Goal: Task Accomplishment & Management: Manage account settings

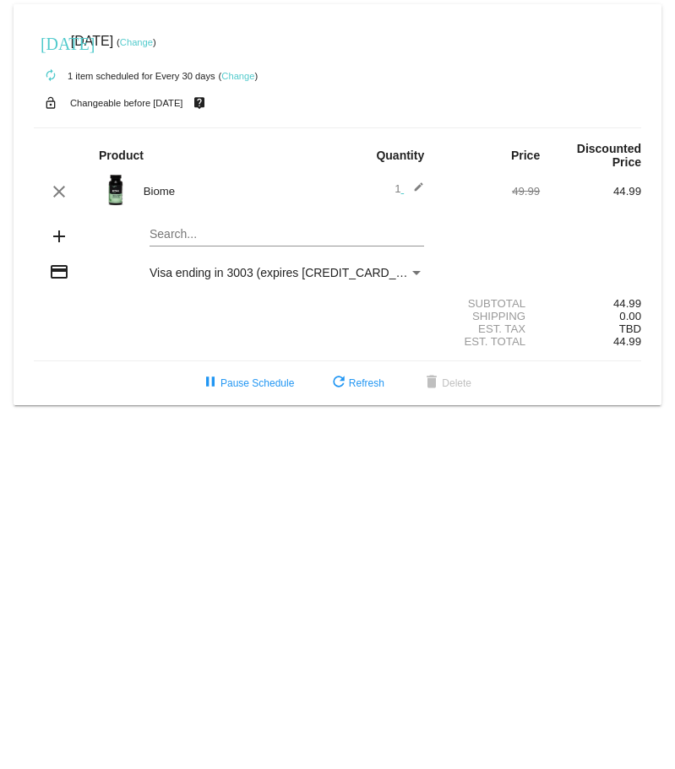
click at [153, 44] on link "Change" at bounding box center [136, 42] width 33 height 10
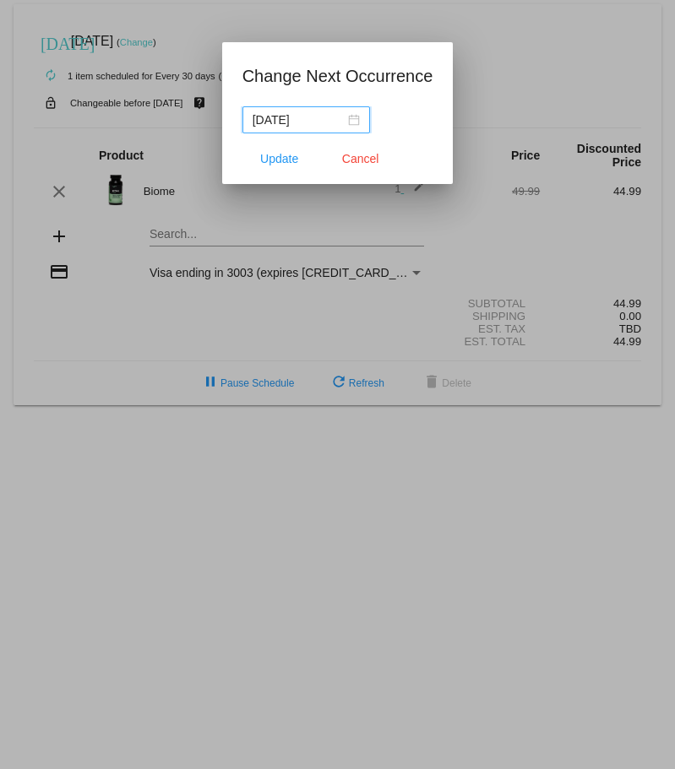
click at [355, 119] on div "[DATE]" at bounding box center [305, 120] width 107 height 19
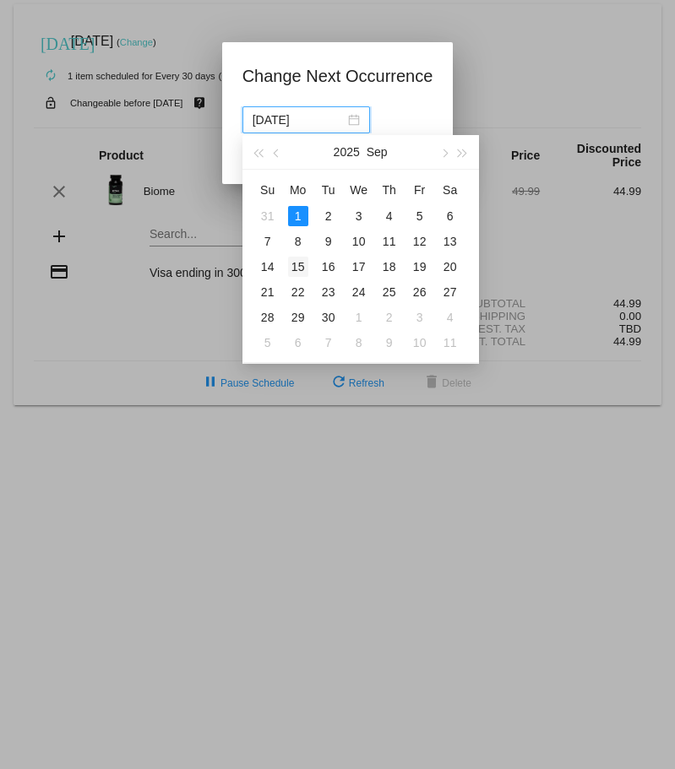
click at [296, 268] on div "15" at bounding box center [298, 267] width 20 height 20
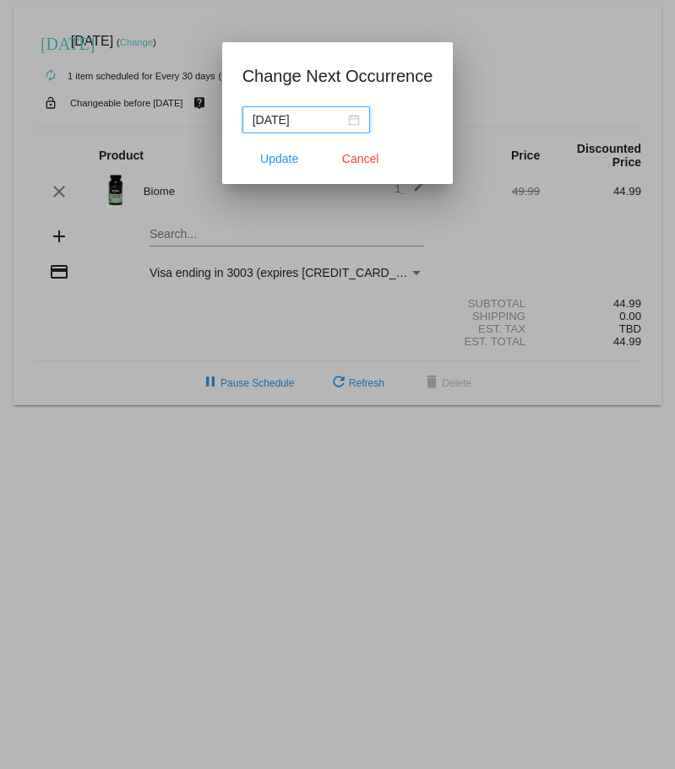
click at [358, 120] on nz-date-picker "[DATE]" at bounding box center [305, 119] width 127 height 27
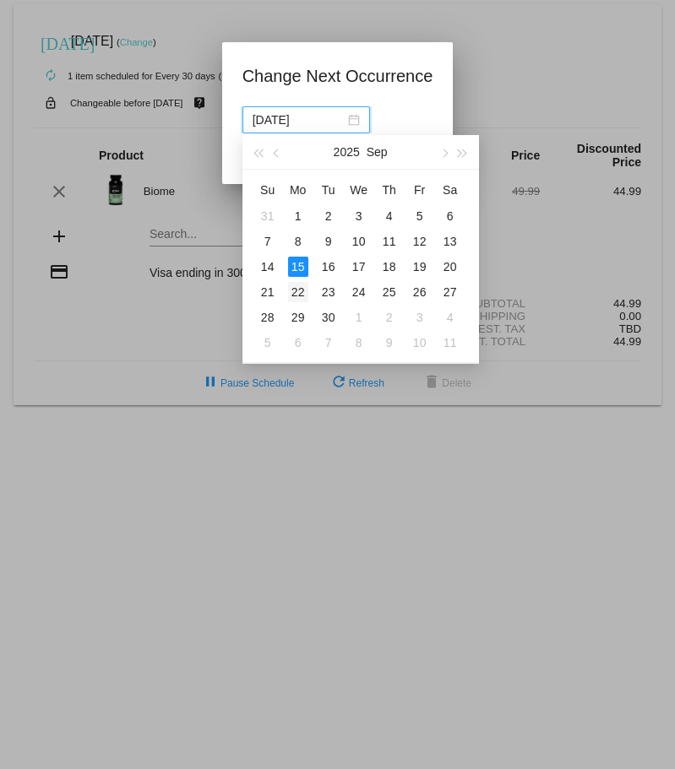
click at [301, 293] on div "22" at bounding box center [298, 292] width 20 height 20
type input "[DATE]"
click at [301, 293] on div at bounding box center [337, 384] width 675 height 769
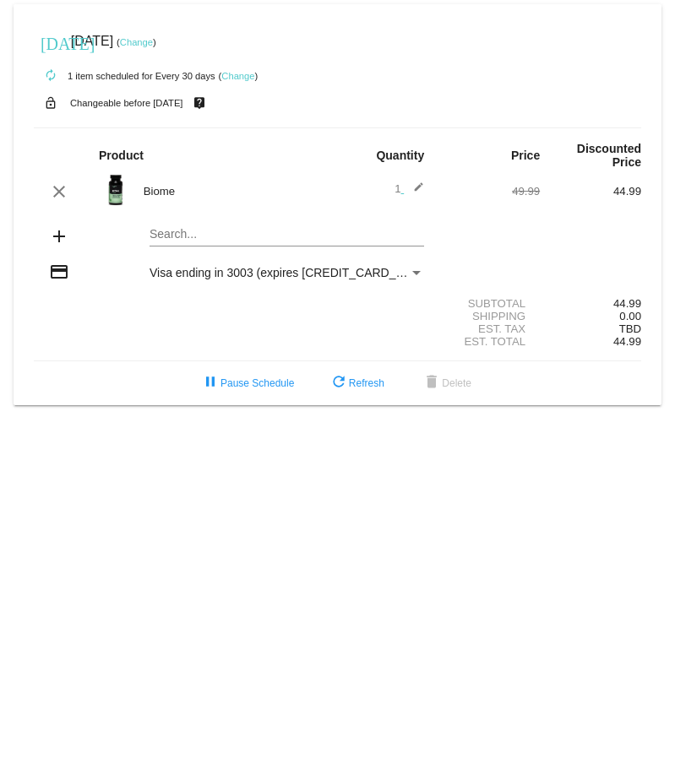
click at [153, 46] on link "Change" at bounding box center [136, 42] width 33 height 10
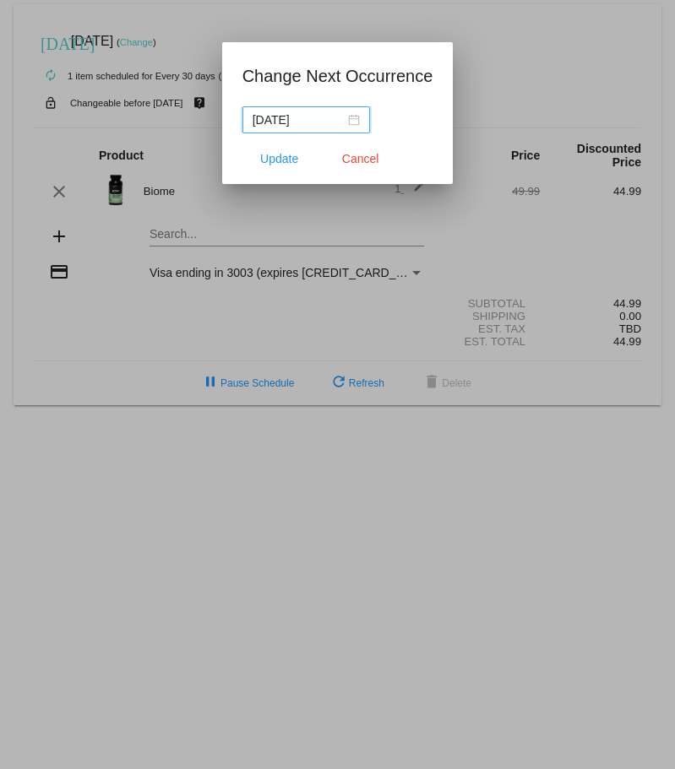
click at [353, 115] on div "[DATE]" at bounding box center [305, 120] width 107 height 19
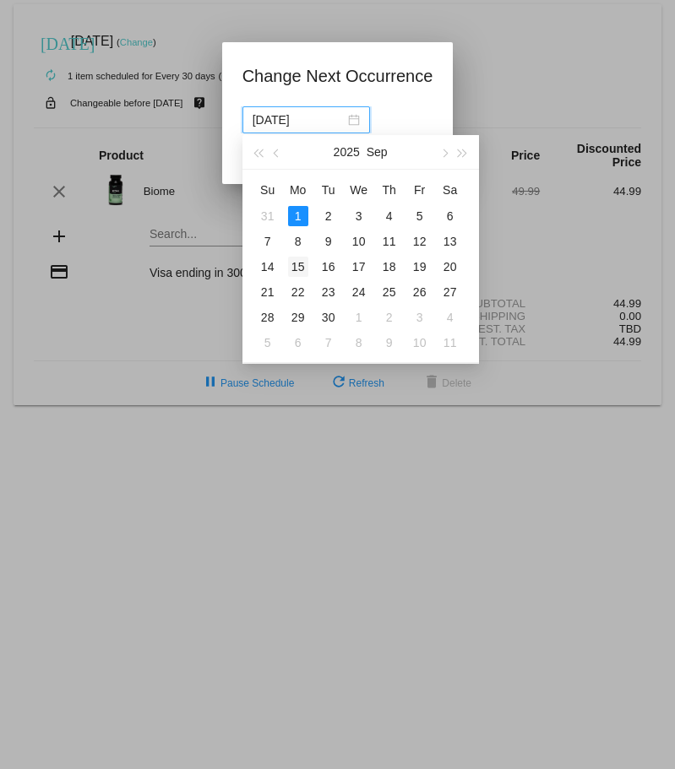
click at [290, 266] on div "15" at bounding box center [298, 267] width 20 height 20
type input "[DATE]"
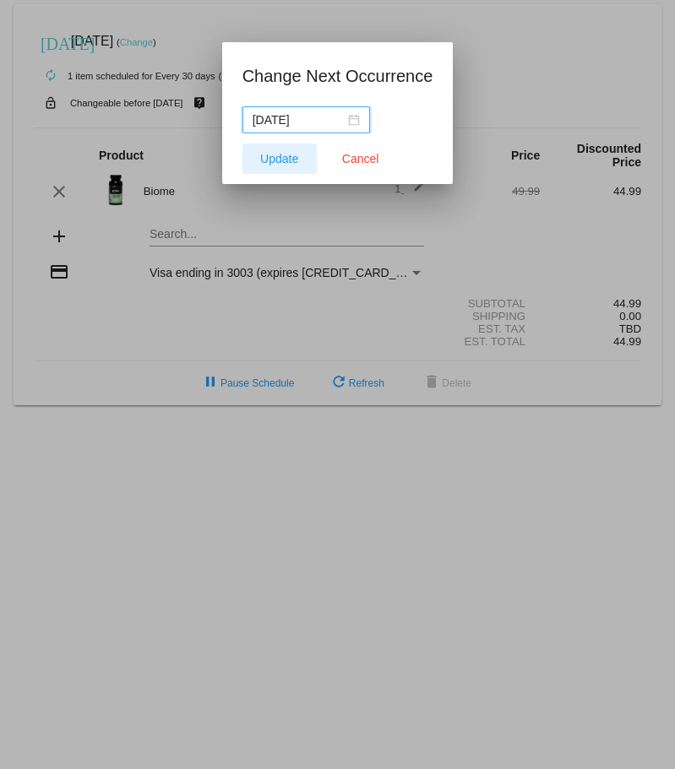
click at [296, 161] on span "Update" at bounding box center [279, 159] width 38 height 14
